Goal: Task Accomplishment & Management: Manage account settings

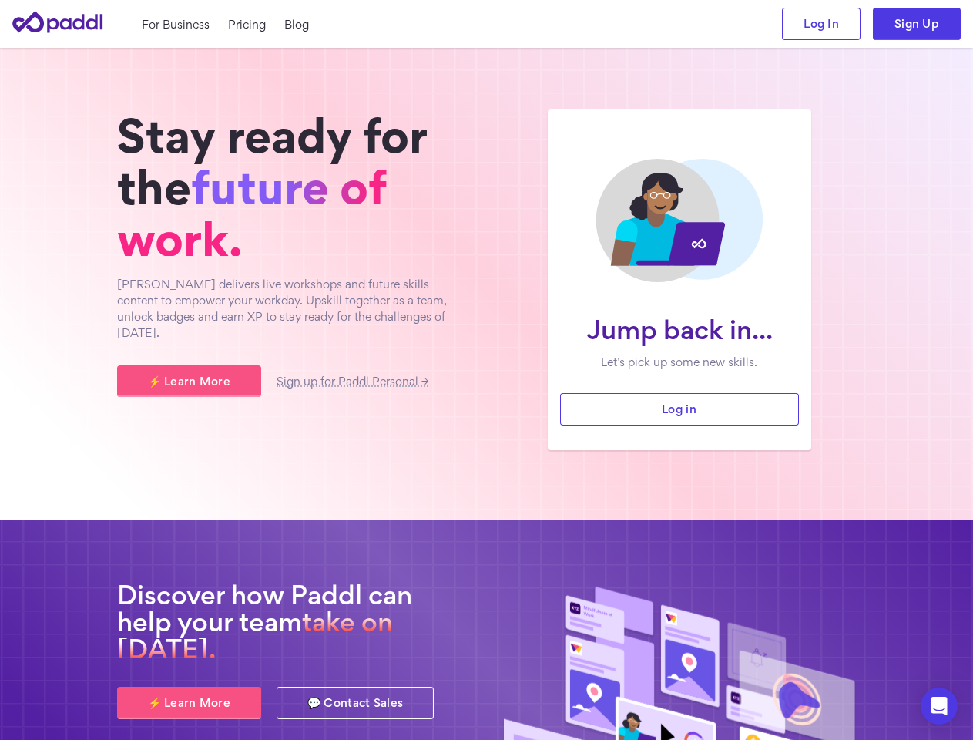
click at [486, 370] on div "Jump back in... Let’s pick up some new skills. Log in Stay ready for the future…" at bounding box center [487, 279] width 740 height 341
click at [939, 706] on icon "Open Intercom Messenger" at bounding box center [939, 705] width 16 height 18
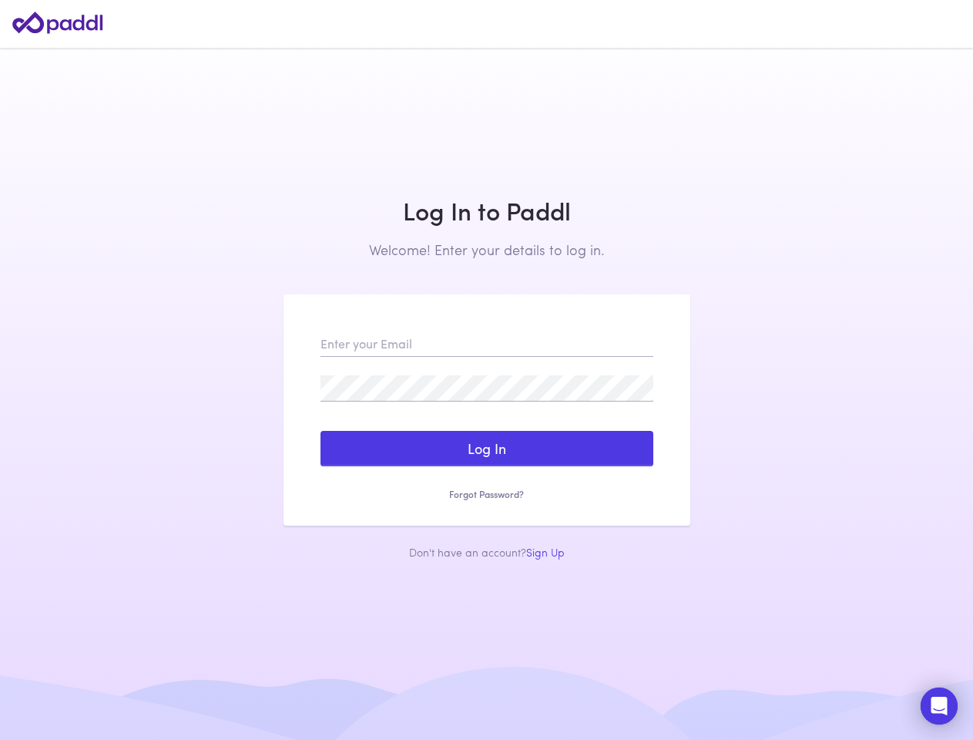
click at [486, 370] on form "Log In Sign Up Reset my Password Forgot Password? Success! A password reset ema…" at bounding box center [486, 416] width 333 height 170
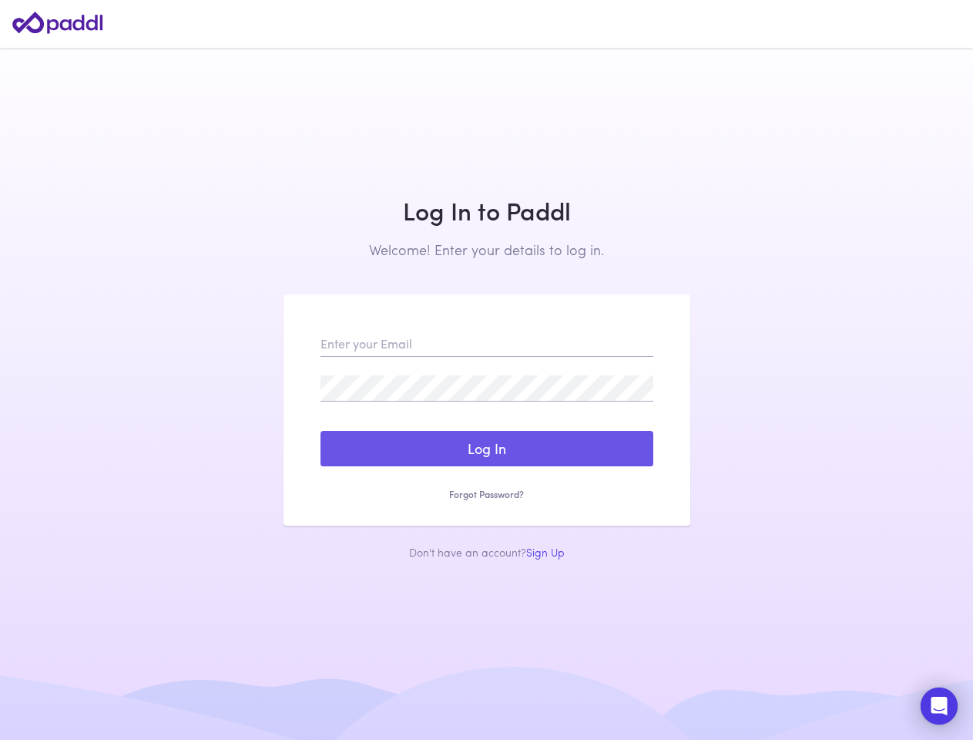
click at [487, 448] on button "Log In" at bounding box center [486, 448] width 333 height 35
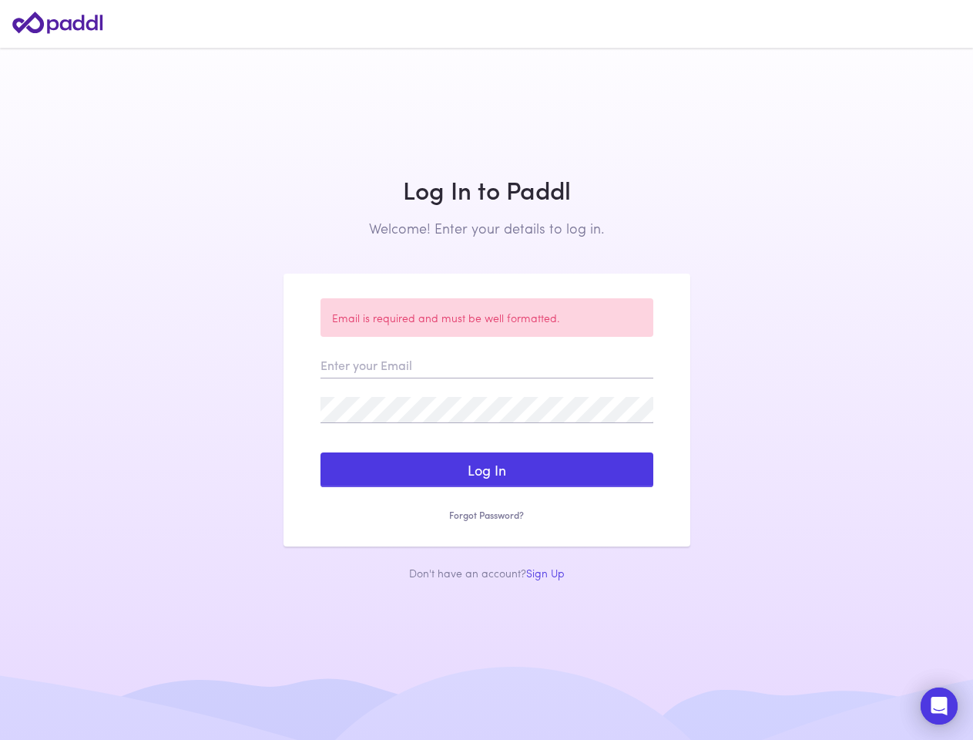
click at [487, 494] on form "Error getting the bot detection challenge. Please contact the system administra…" at bounding box center [486, 437] width 333 height 170
click at [545, 552] on div "Log In to Paddl Welcome! Enter your details to log in. Sign Up to Paddl Welcome…" at bounding box center [486, 369] width 431 height 445
click at [939, 706] on icon "Open Intercom Messenger" at bounding box center [939, 705] width 16 height 18
